Goal: Navigation & Orientation: Go to known website

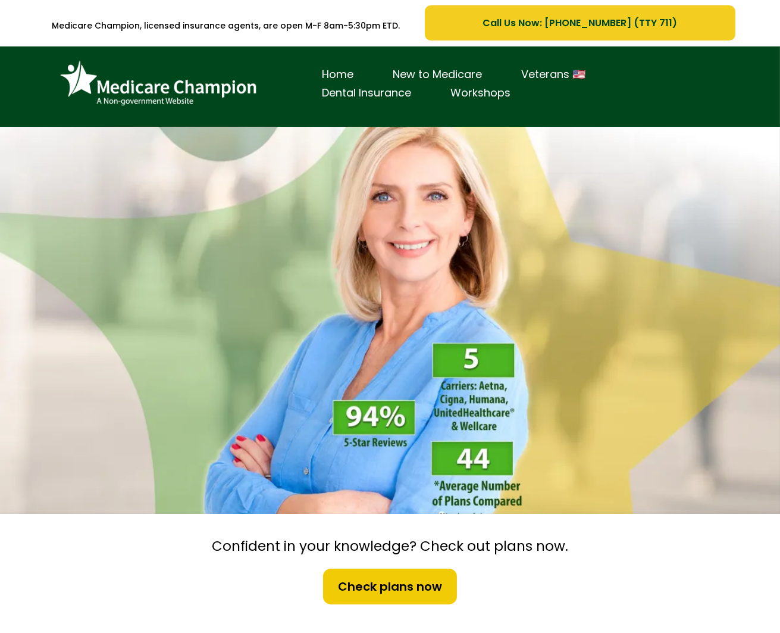
scroll to position [2, 0]
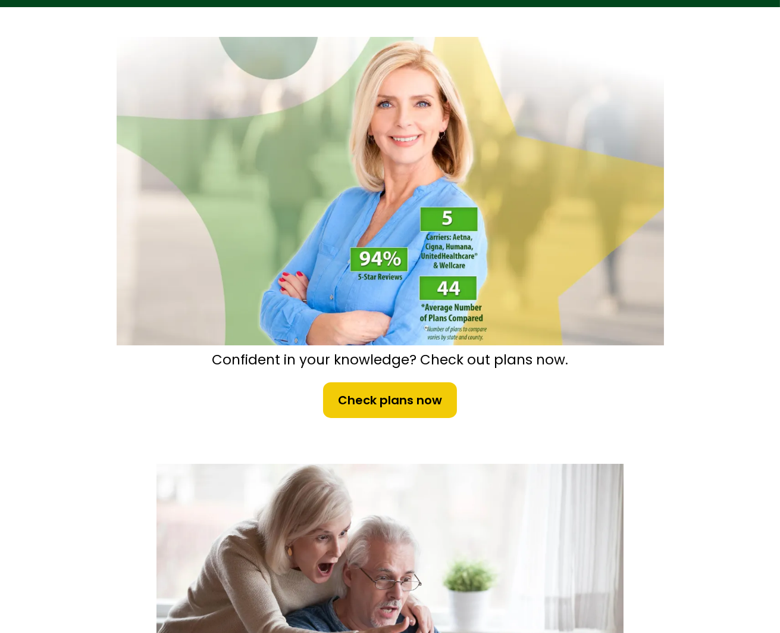
scroll to position [117, 0]
